Goal: Task Accomplishment & Management: Manage account settings

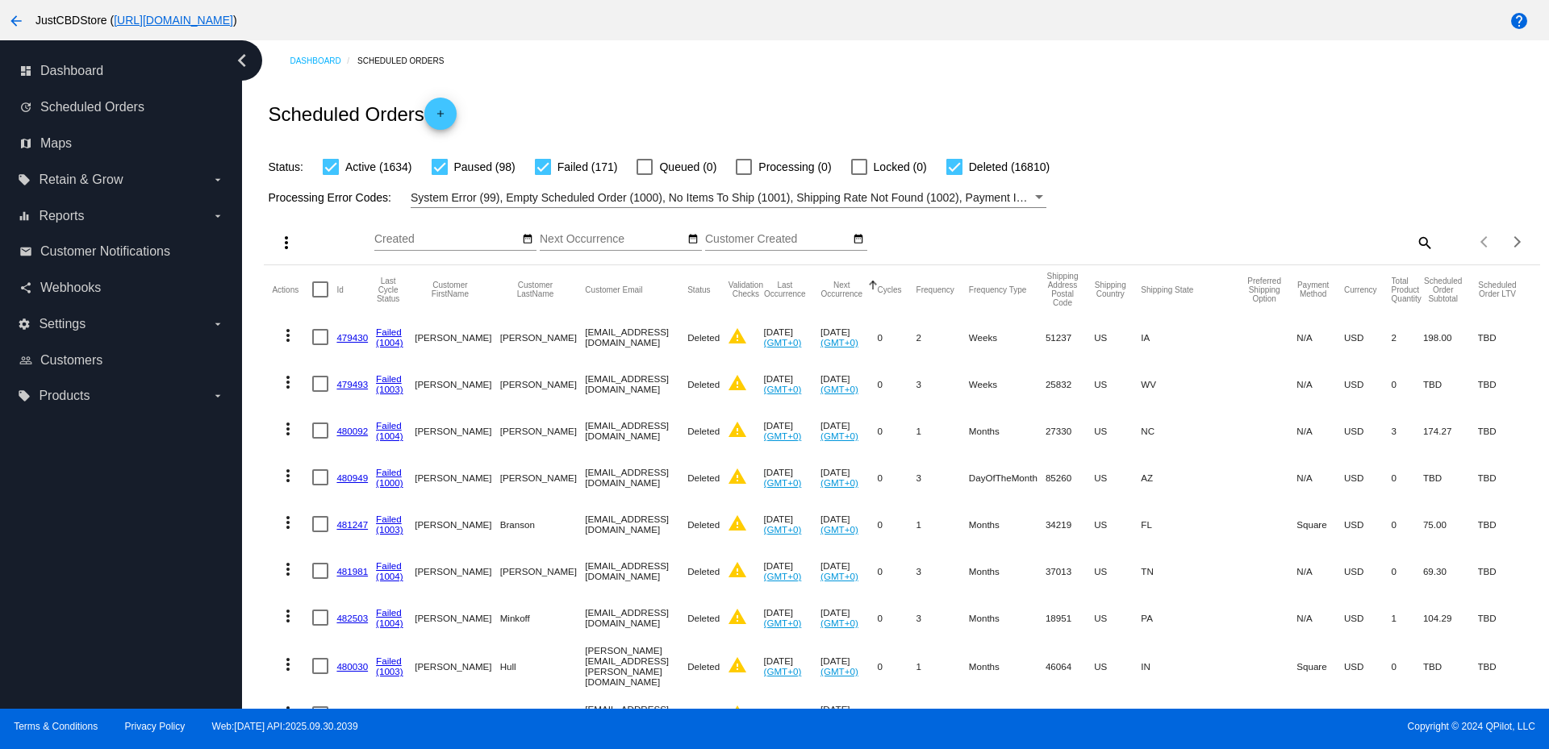
click at [1414, 243] on mat-icon "search" at bounding box center [1423, 242] width 19 height 25
click at [1162, 248] on div "Search" at bounding box center [1275, 234] width 318 height 31
paste input "[PERSON_NAME][EMAIL_ADDRESS][PERSON_NAME][DOMAIN_NAME]"
type input "[PERSON_NAME][EMAIL_ADDRESS][PERSON_NAME][DOMAIN_NAME]"
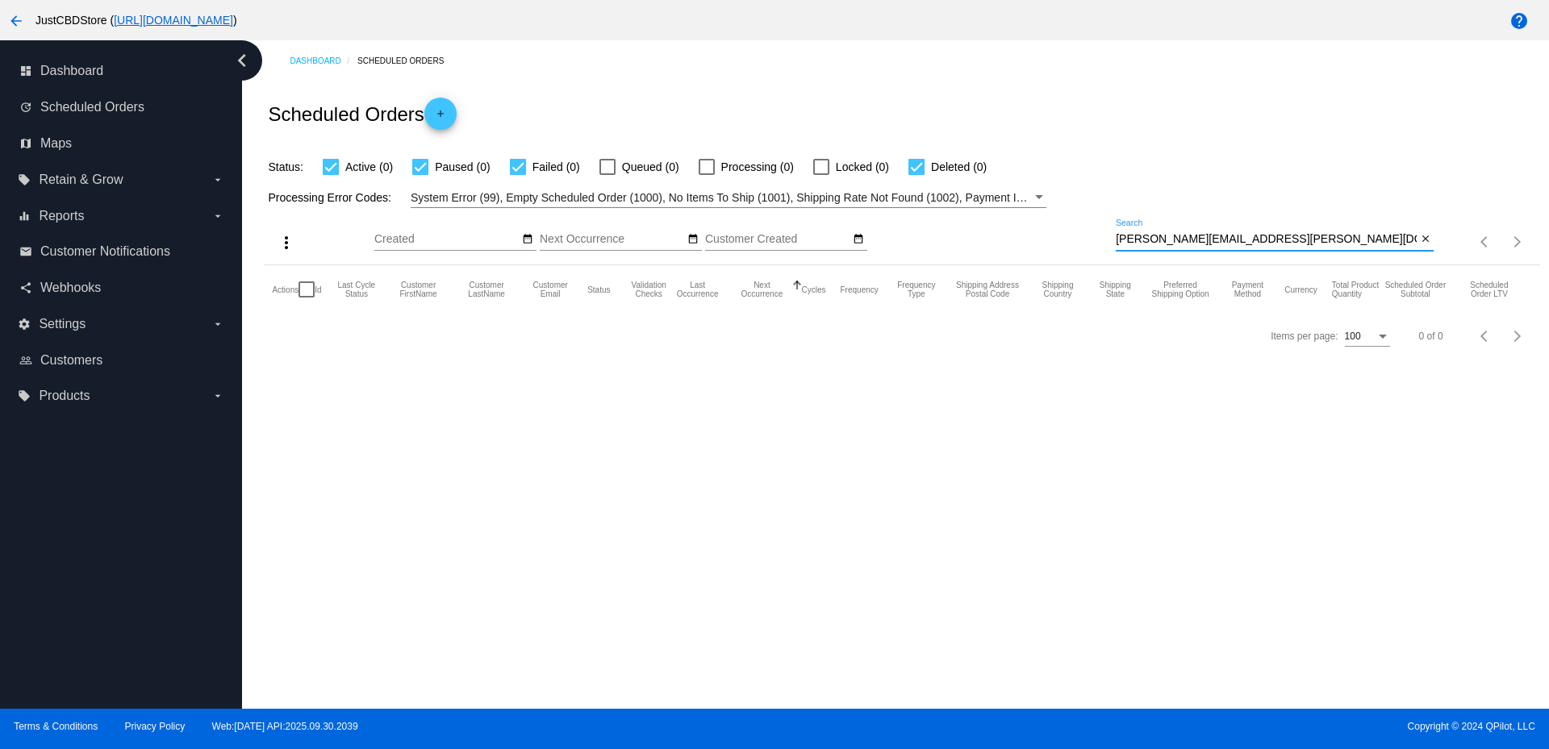
click at [18, 26] on mat-icon "arrow_back" at bounding box center [15, 20] width 19 height 19
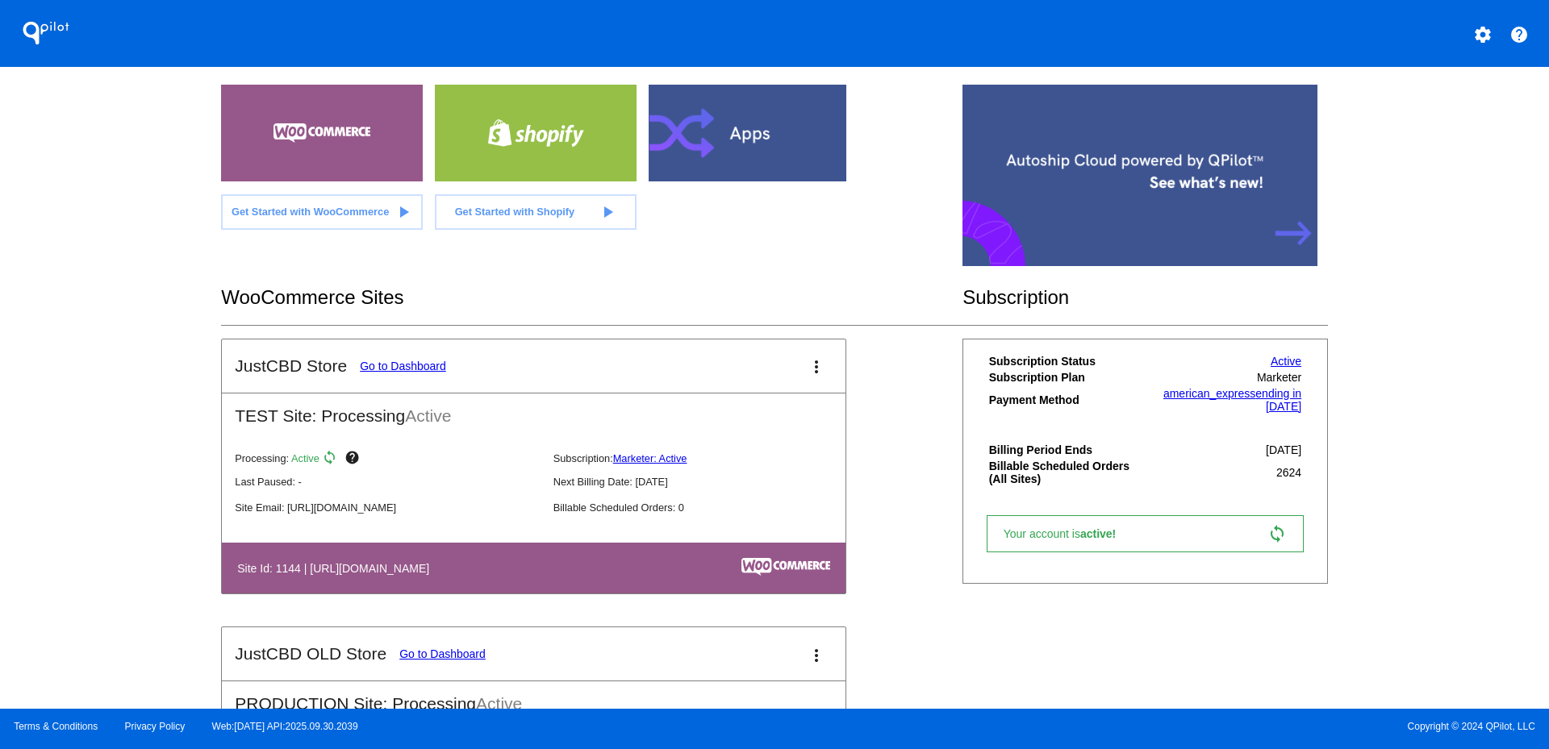
scroll to position [161, 0]
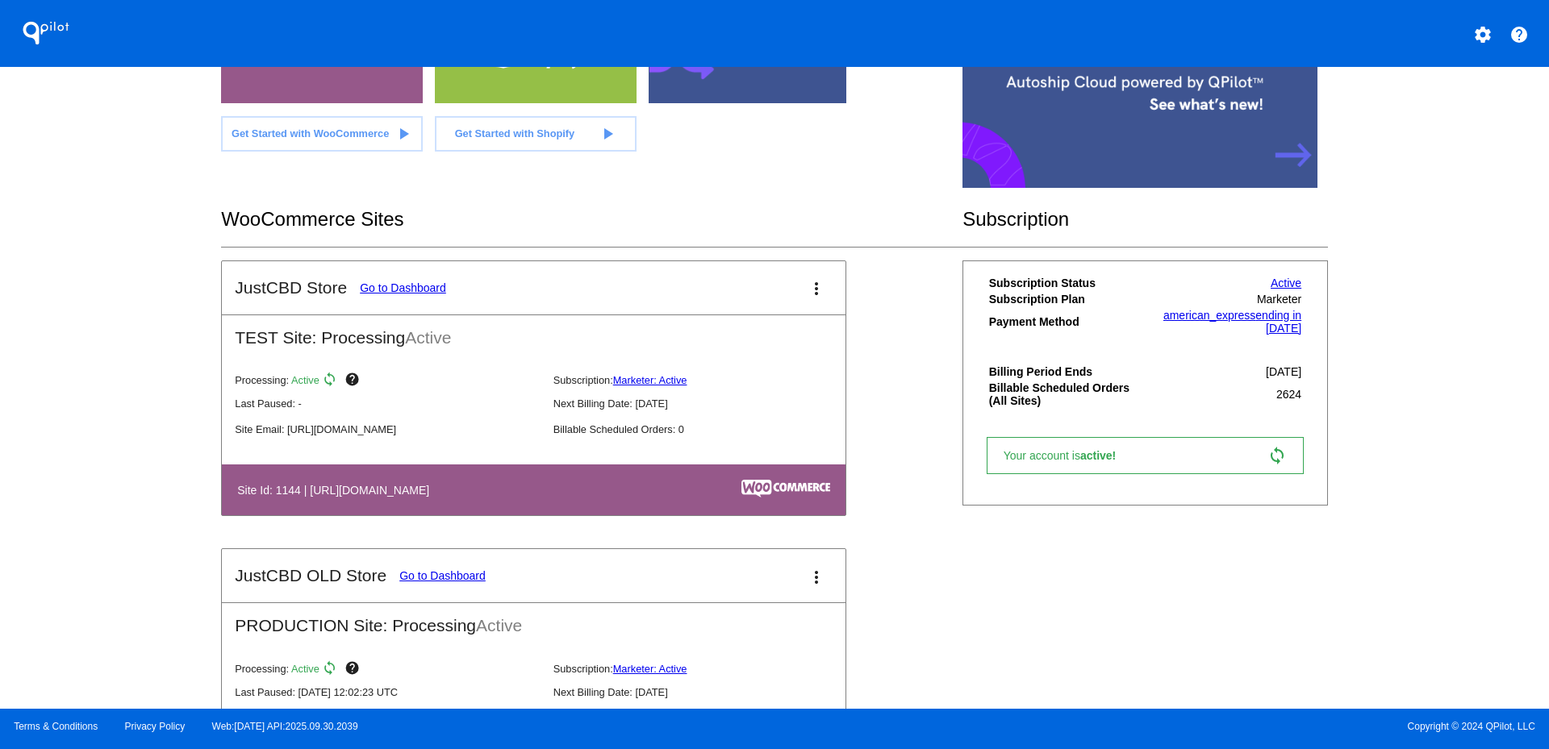
click at [800, 572] on button "more_vert" at bounding box center [816, 576] width 32 height 32
click at [762, 578] on link "view_list dashboard" at bounding box center [749, 572] width 150 height 19
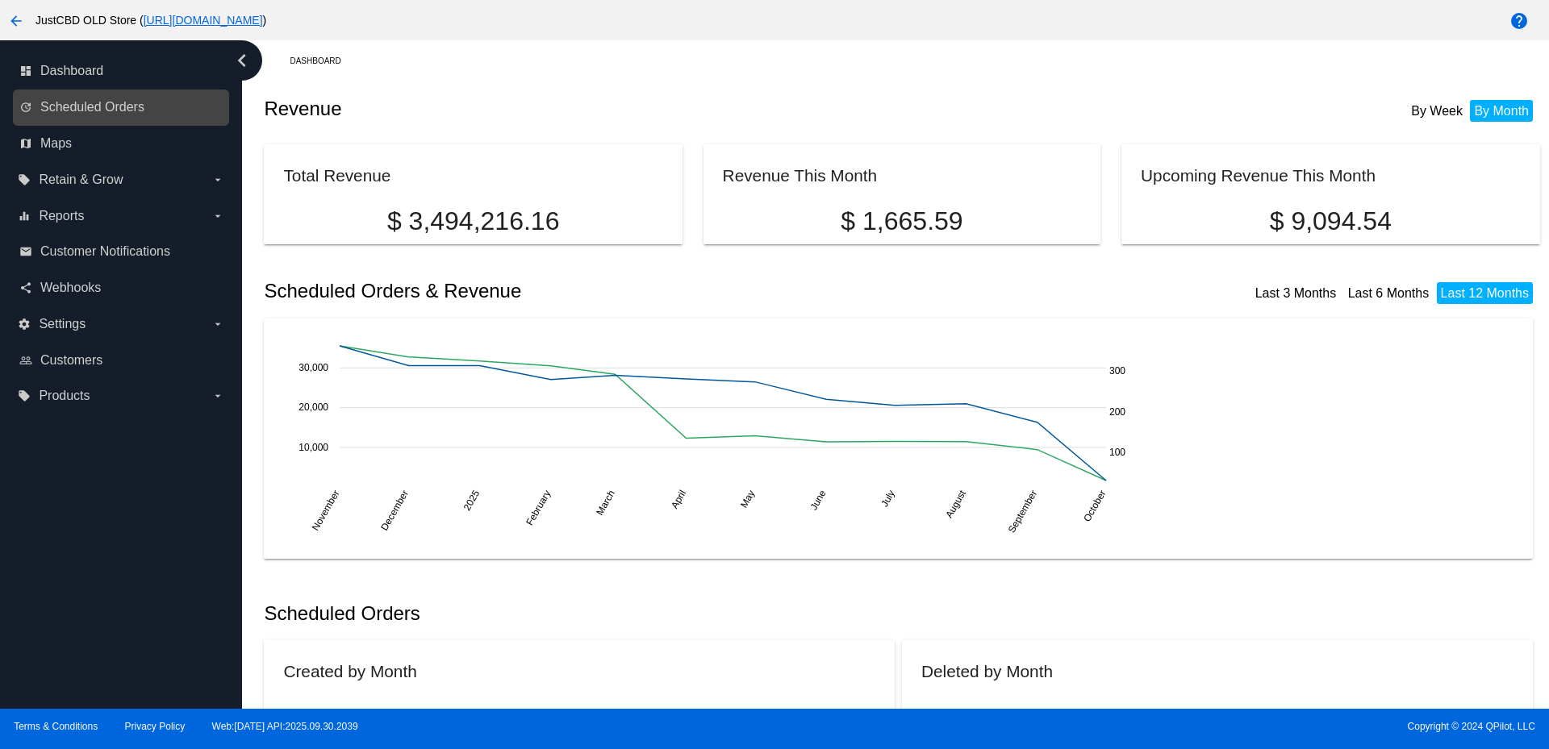
click at [145, 110] on link "update Scheduled Orders" at bounding box center [121, 107] width 205 height 26
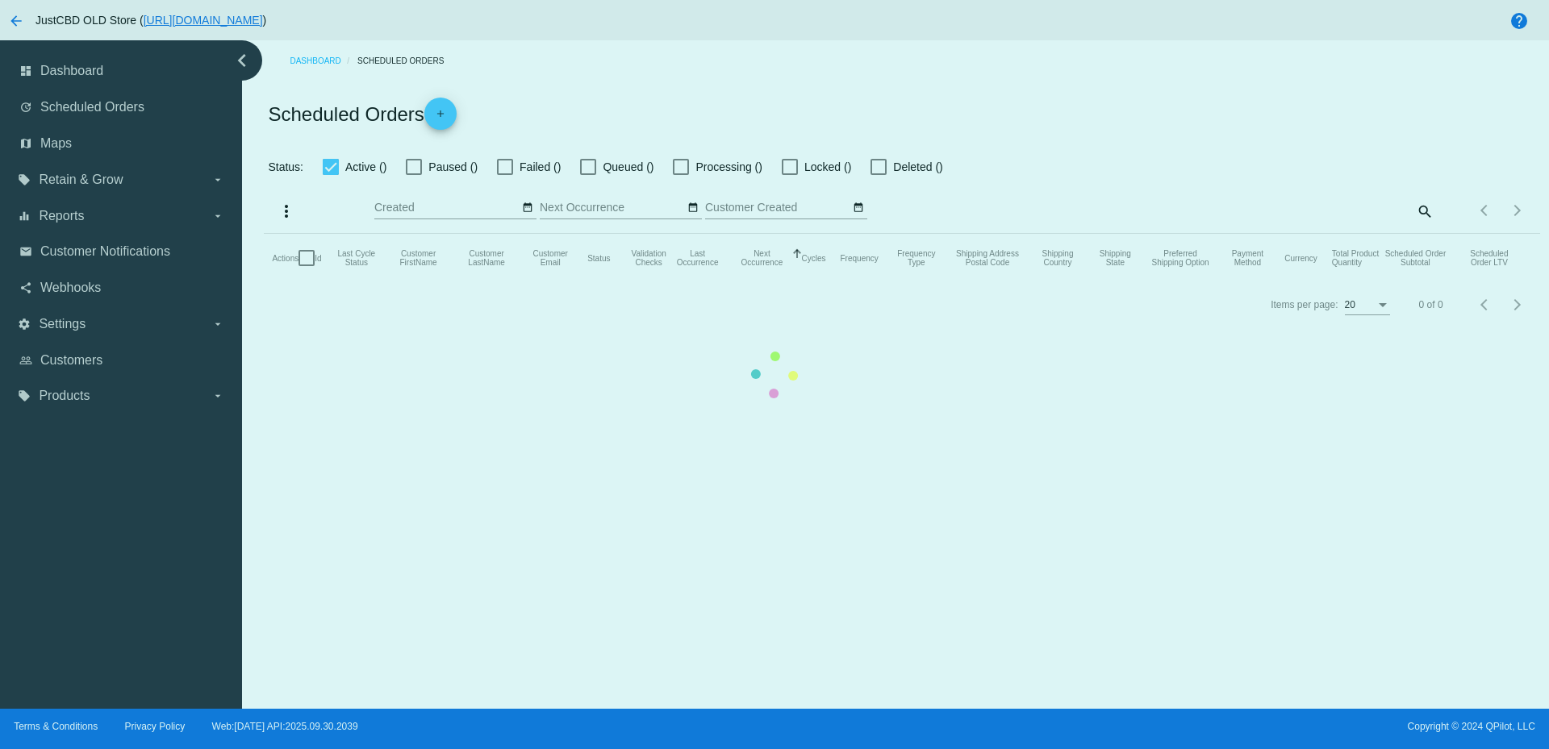
checkbox input "true"
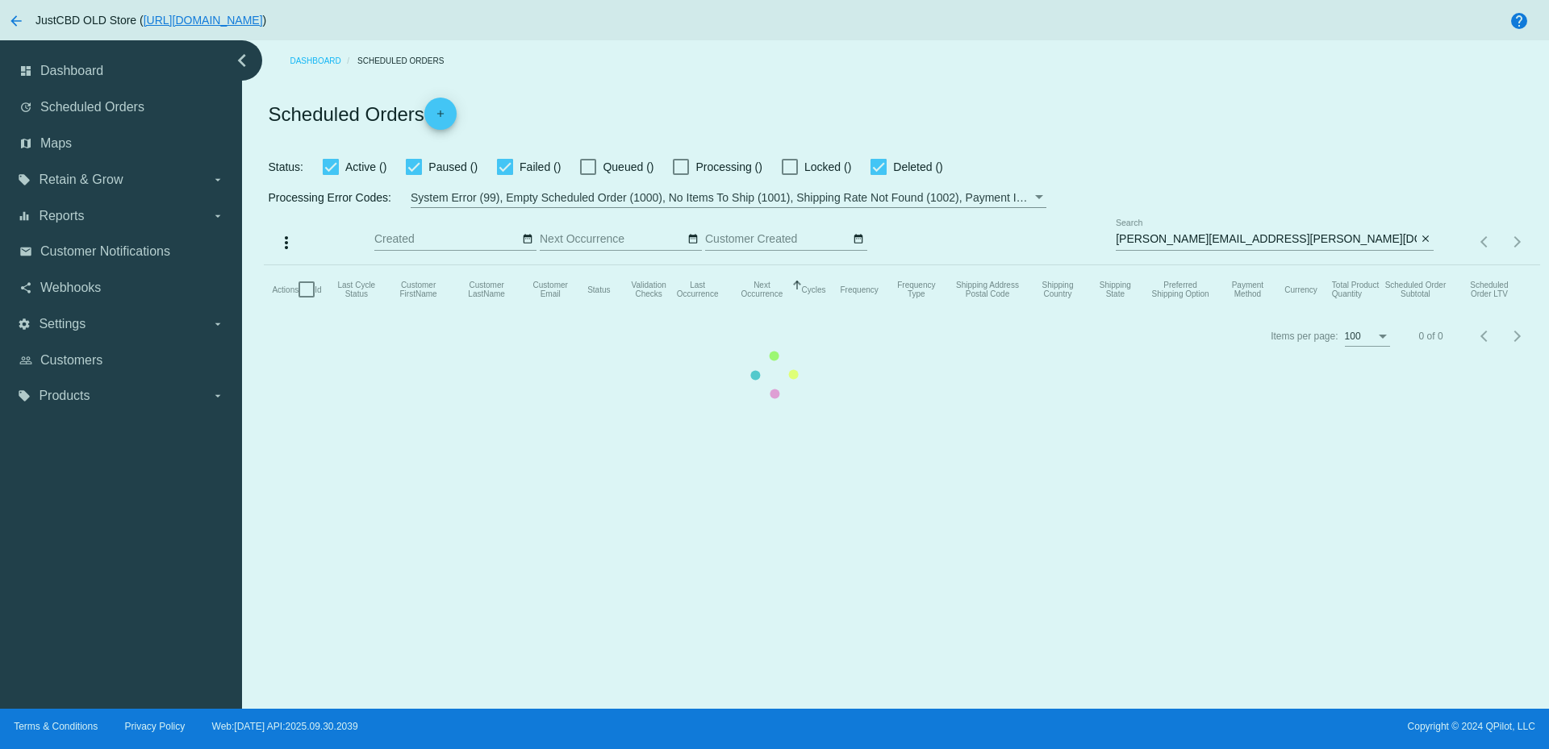
click at [1154, 265] on mat-table "Actions Id Last Cycle Status Customer FirstName Customer LastName Customer Emai…" at bounding box center [901, 289] width 1275 height 48
click at [1156, 265] on mat-table "Actions Id Last Cycle Status Customer FirstName Customer LastName Customer Emai…" at bounding box center [901, 289] width 1275 height 48
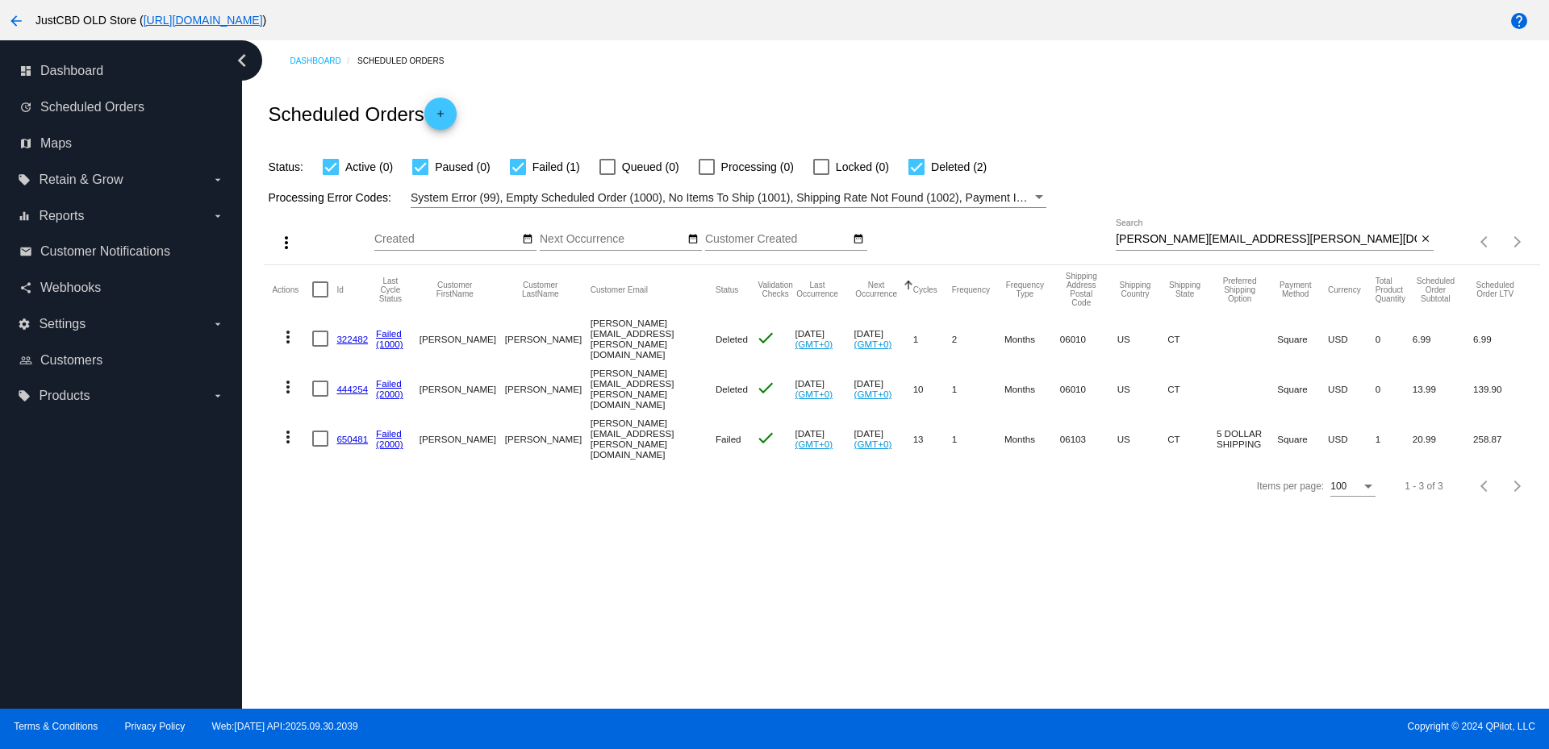
click at [1155, 242] on input "[PERSON_NAME][EMAIL_ADDRESS][PERSON_NAME][DOMAIN_NAME]" at bounding box center [1266, 239] width 301 height 13
click at [1155, 243] on input "[PERSON_NAME][EMAIL_ADDRESS][PERSON_NAME][DOMAIN_NAME]" at bounding box center [1266, 239] width 301 height 13
click at [287, 429] on mat-icon "more_vert" at bounding box center [287, 437] width 19 height 19
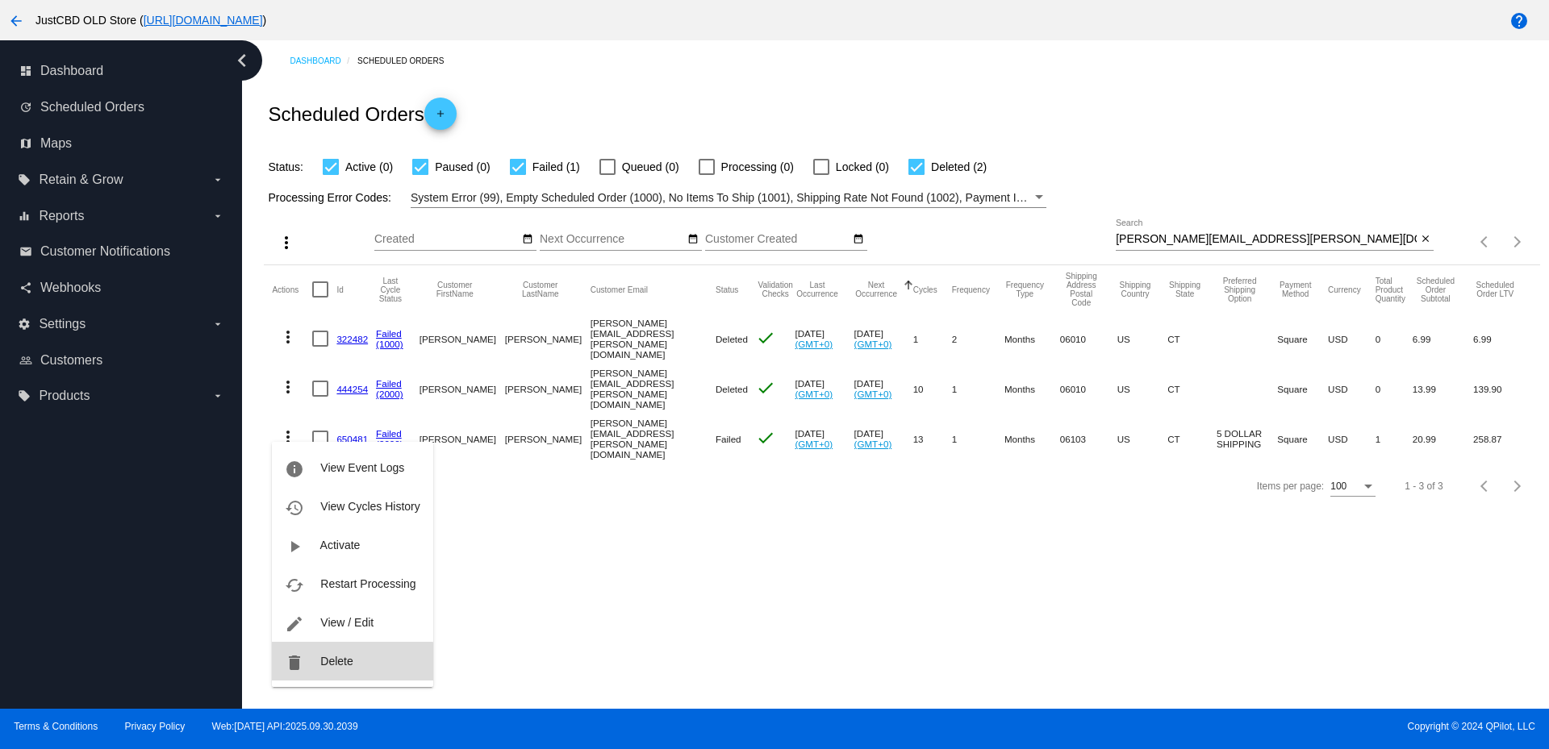
click at [326, 662] on span "Delete" at bounding box center [336, 661] width 32 height 13
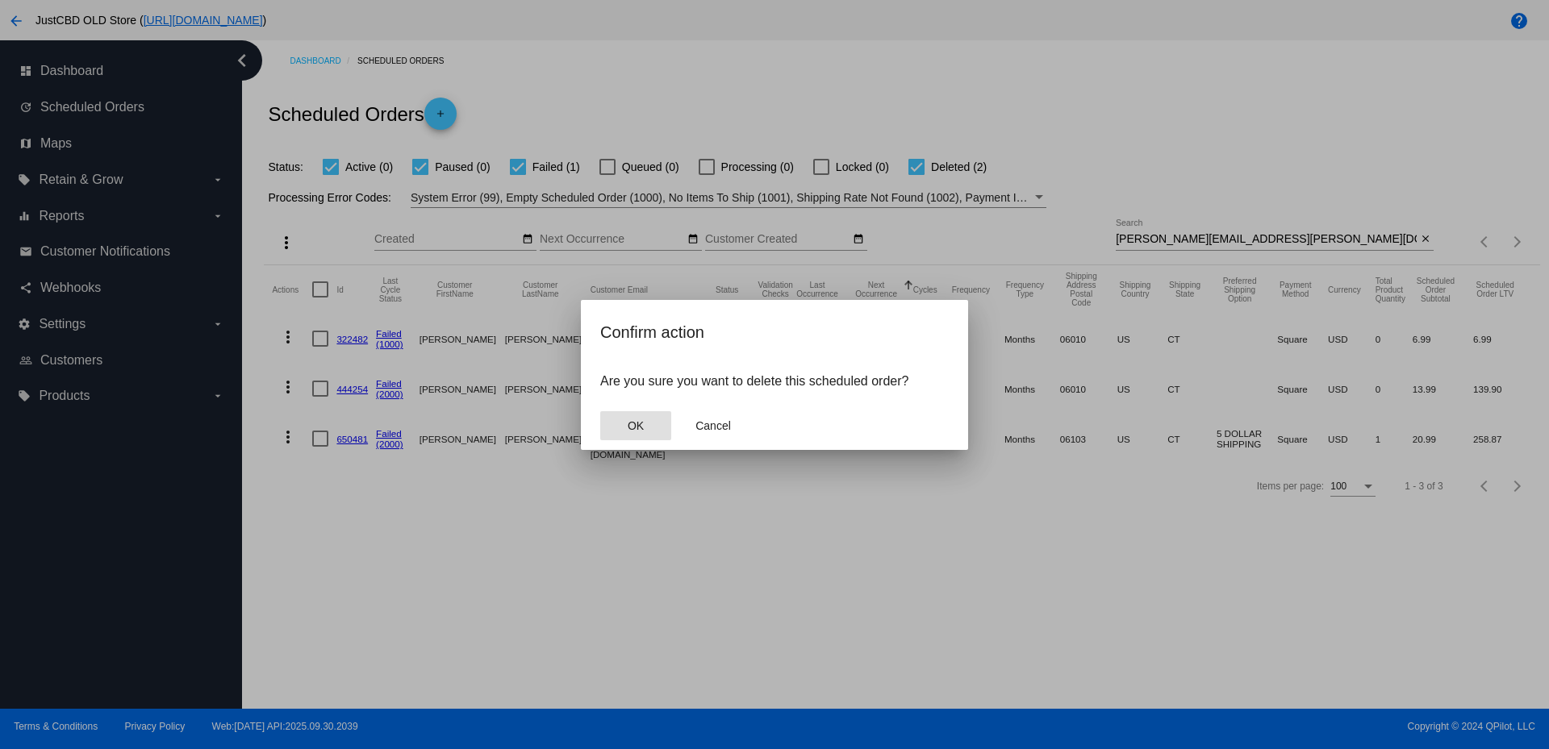
click at [645, 429] on button "OK" at bounding box center [635, 425] width 71 height 29
